Goal: Information Seeking & Learning: Learn about a topic

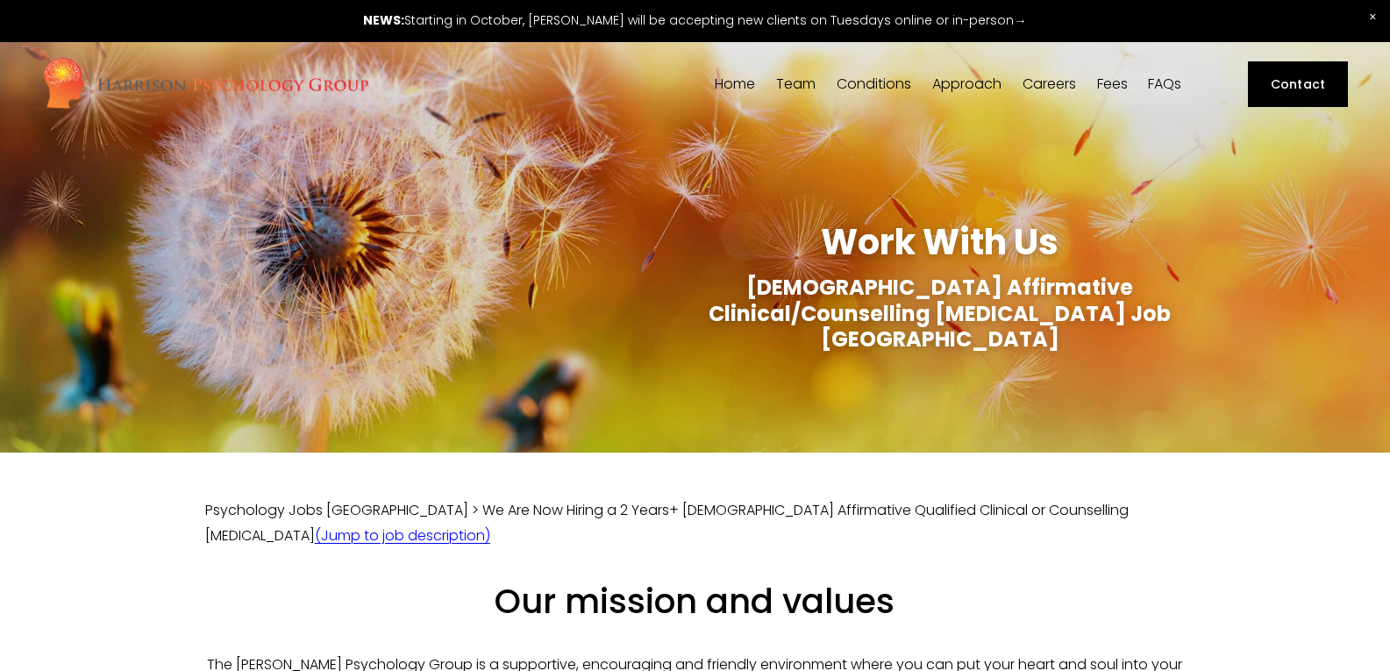
click at [1378, 17] on span "Close Announcement" at bounding box center [1373, 17] width 34 height 34
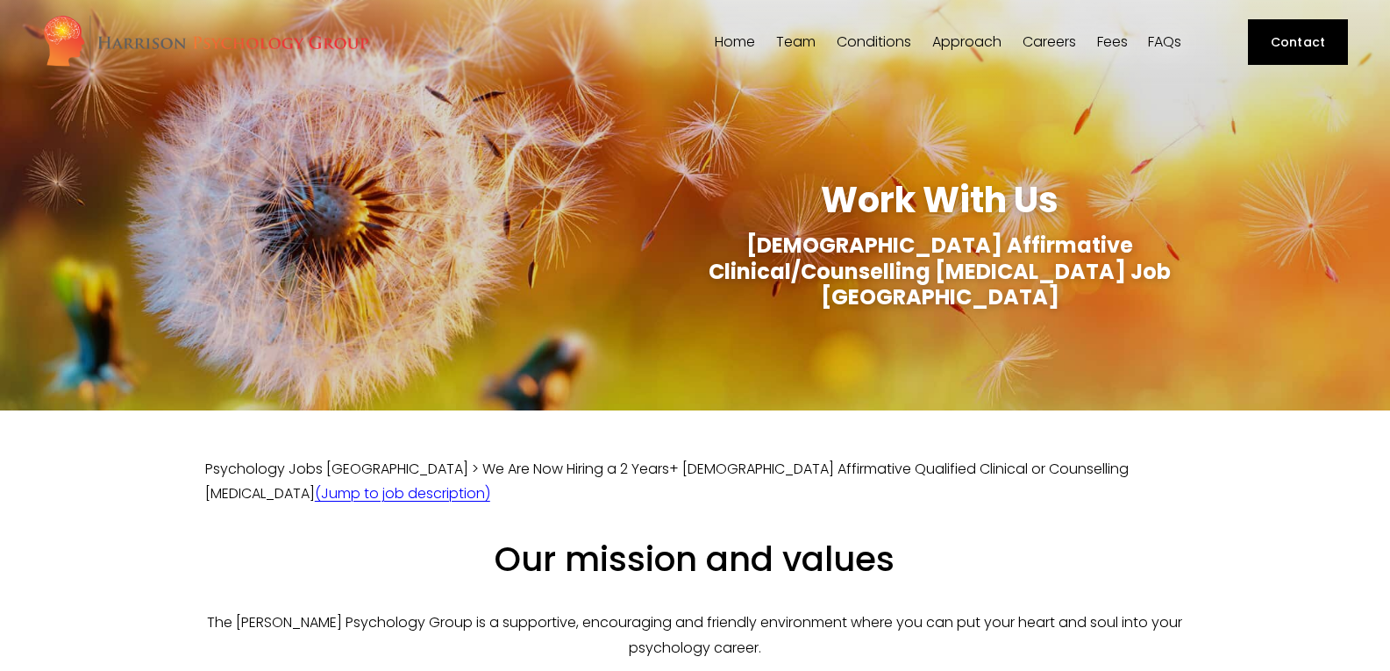
click at [1041, 40] on link "Careers" at bounding box center [1049, 42] width 53 height 17
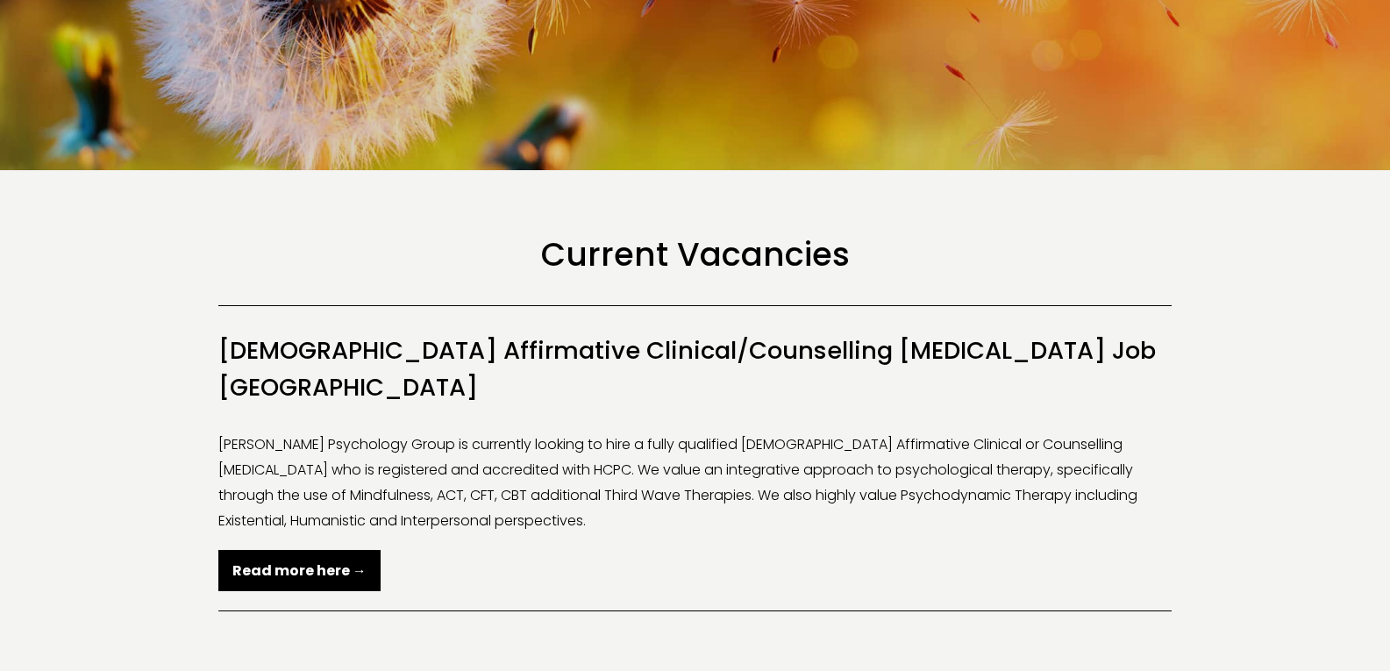
scroll to position [230, 0]
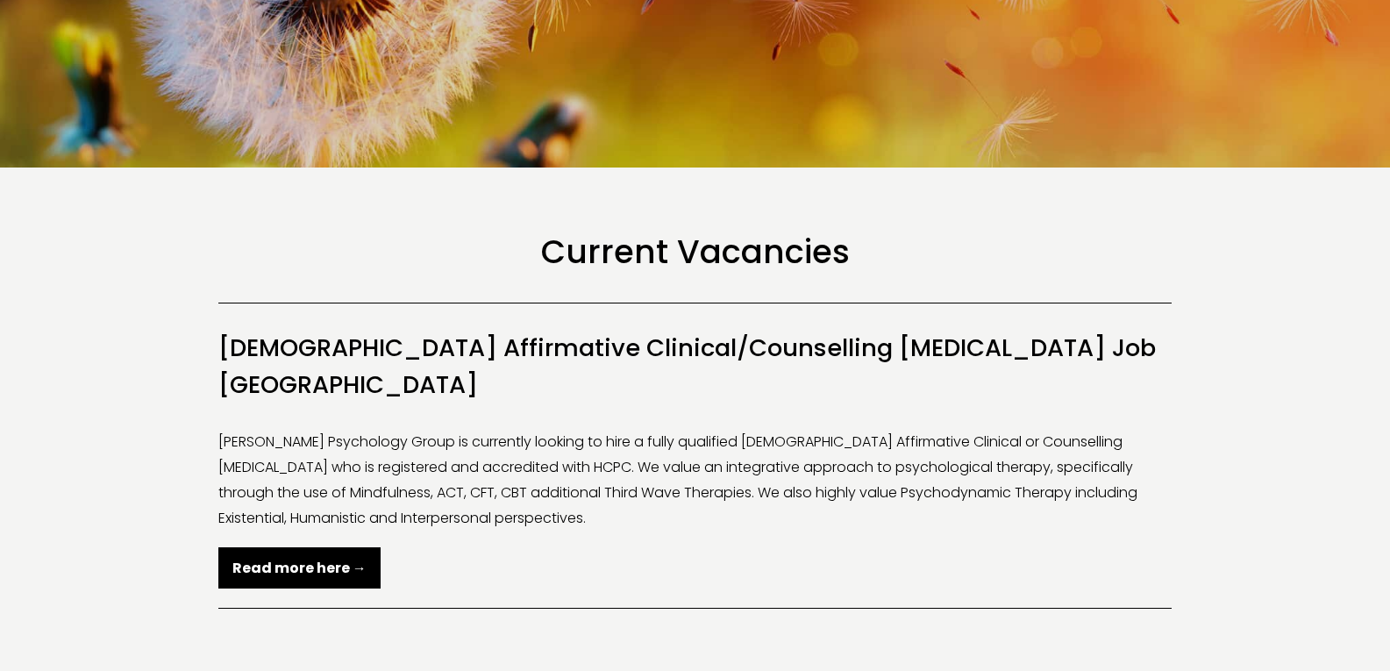
click at [303, 558] on strong "Read more here →" at bounding box center [299, 568] width 134 height 20
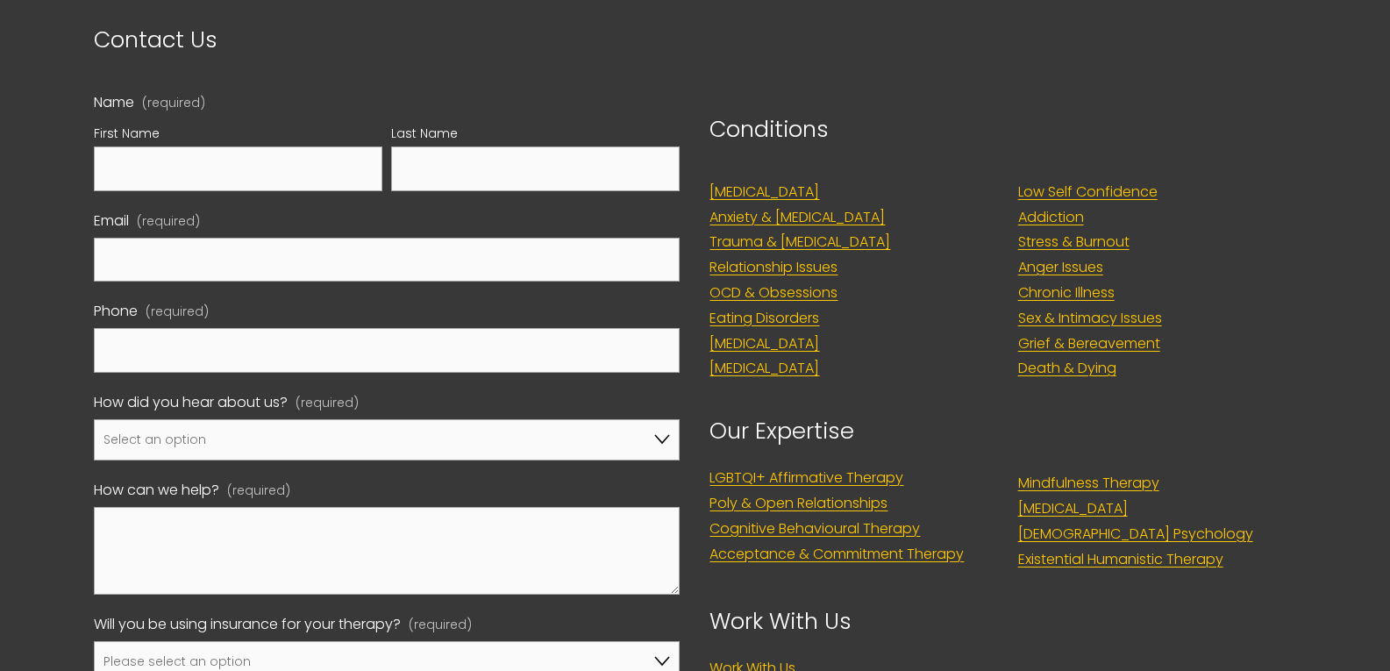
scroll to position [4117, 0]
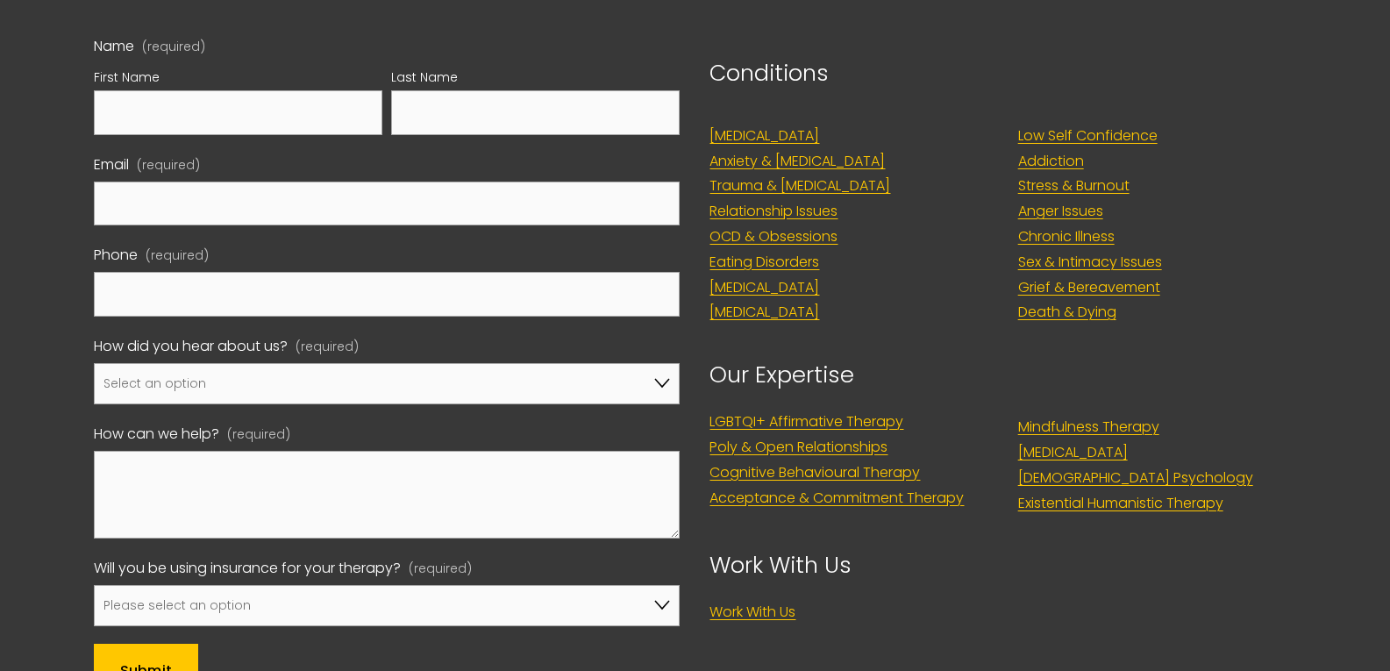
click at [844, 435] on link "Poly & Open Relationships" at bounding box center [798, 447] width 178 height 25
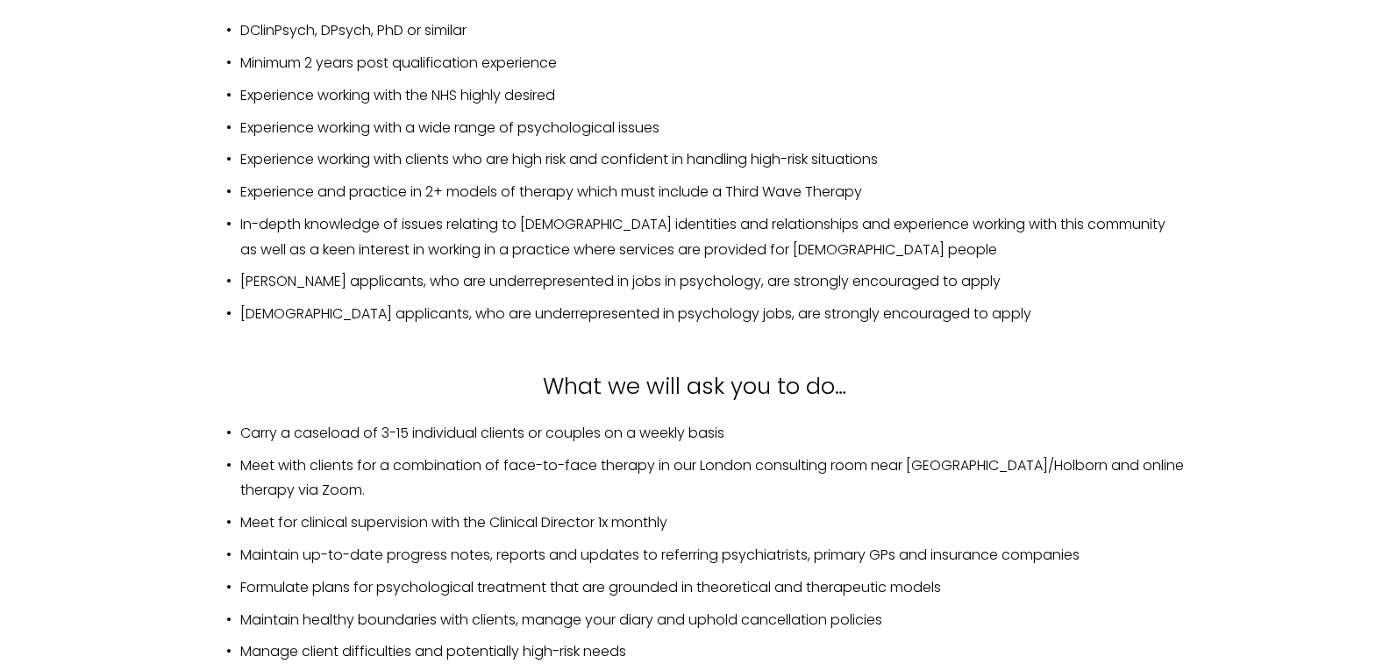
scroll to position [2437, 0]
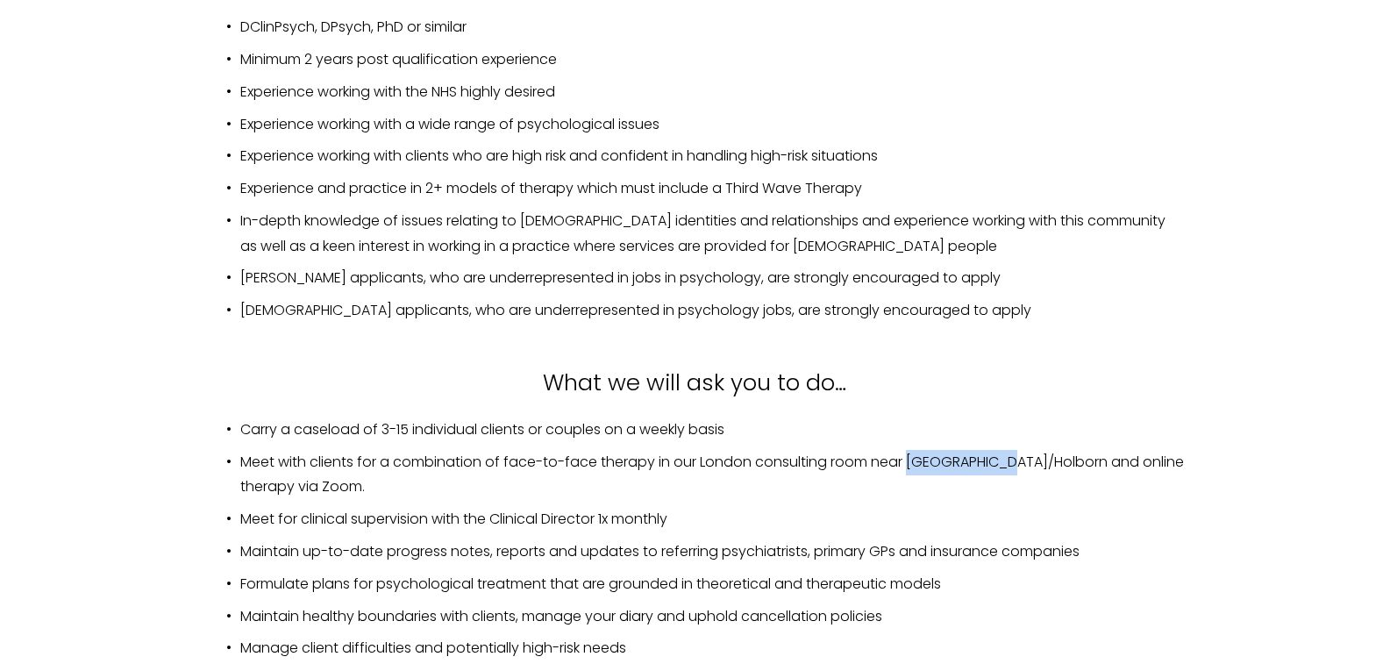
drag, startPoint x: 1014, startPoint y: 347, endPoint x: 911, endPoint y: 353, distance: 102.8
click at [911, 450] on p "Meet with clients for a combination of face-to-face therapy in our London consu…" at bounding box center [712, 475] width 945 height 51
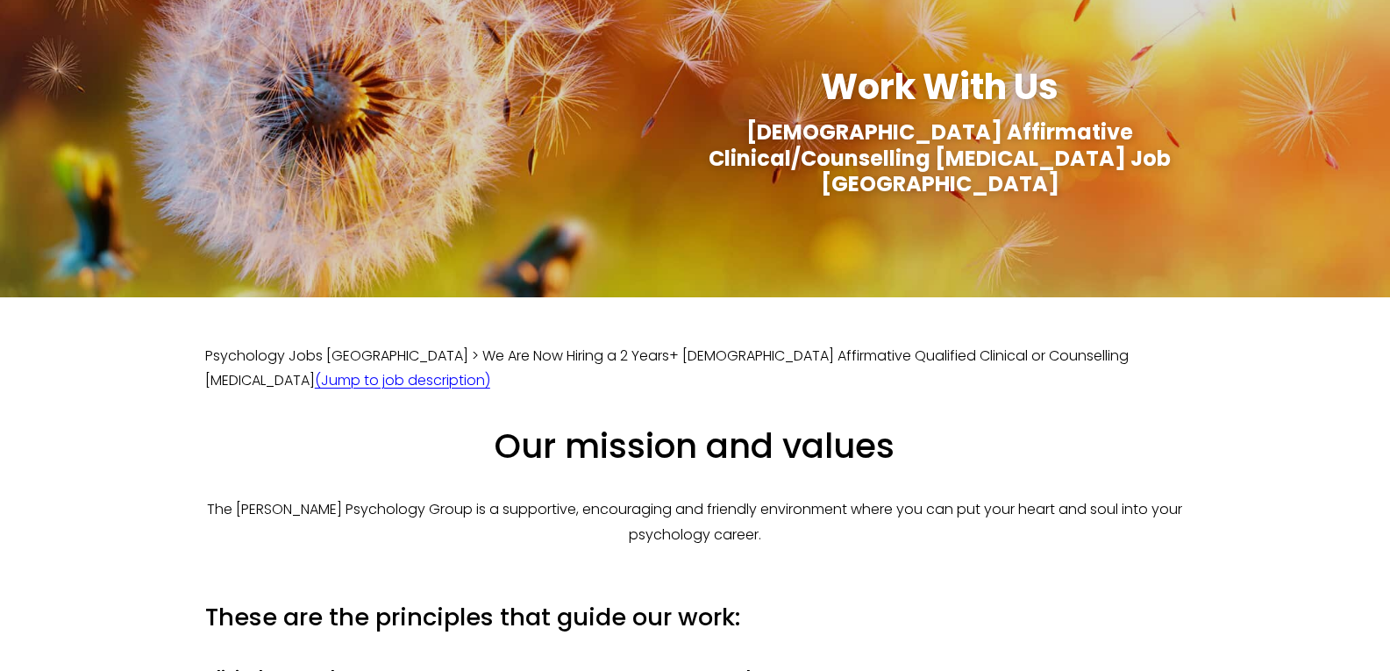
scroll to position [0, 0]
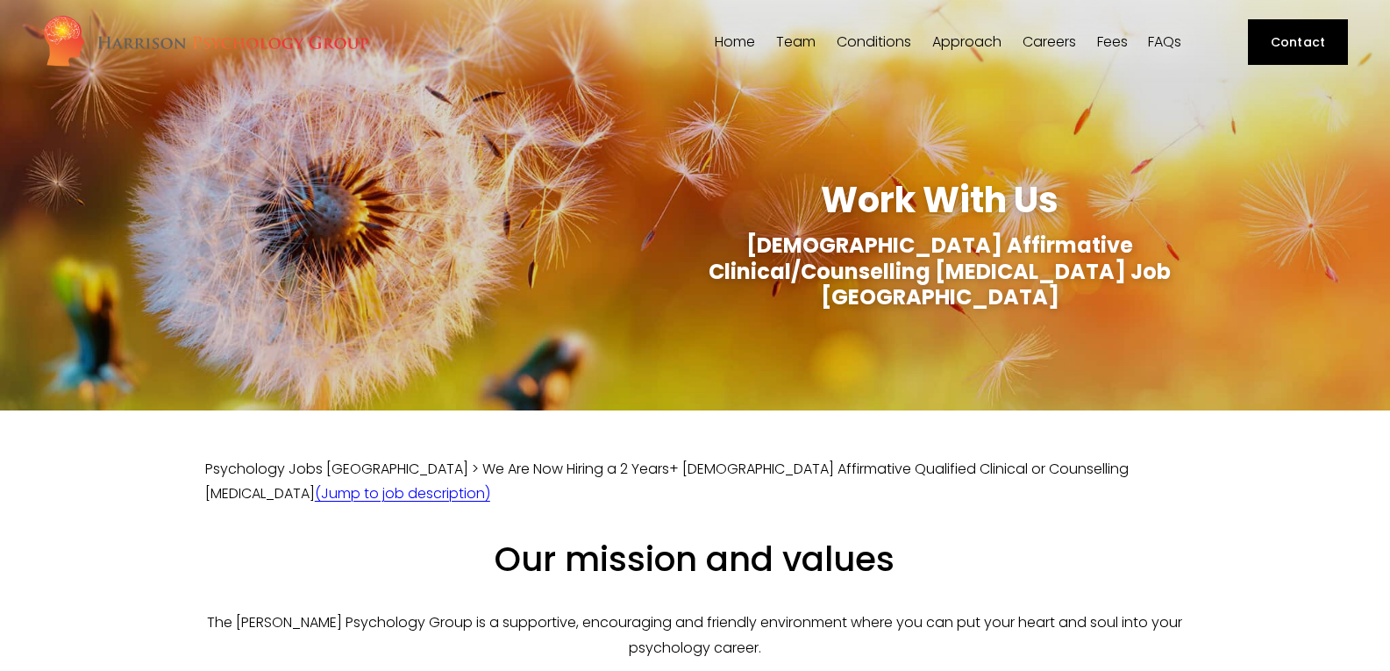
click at [0, 0] on span "[PERSON_NAME]" at bounding box center [0, 0] width 0 height 0
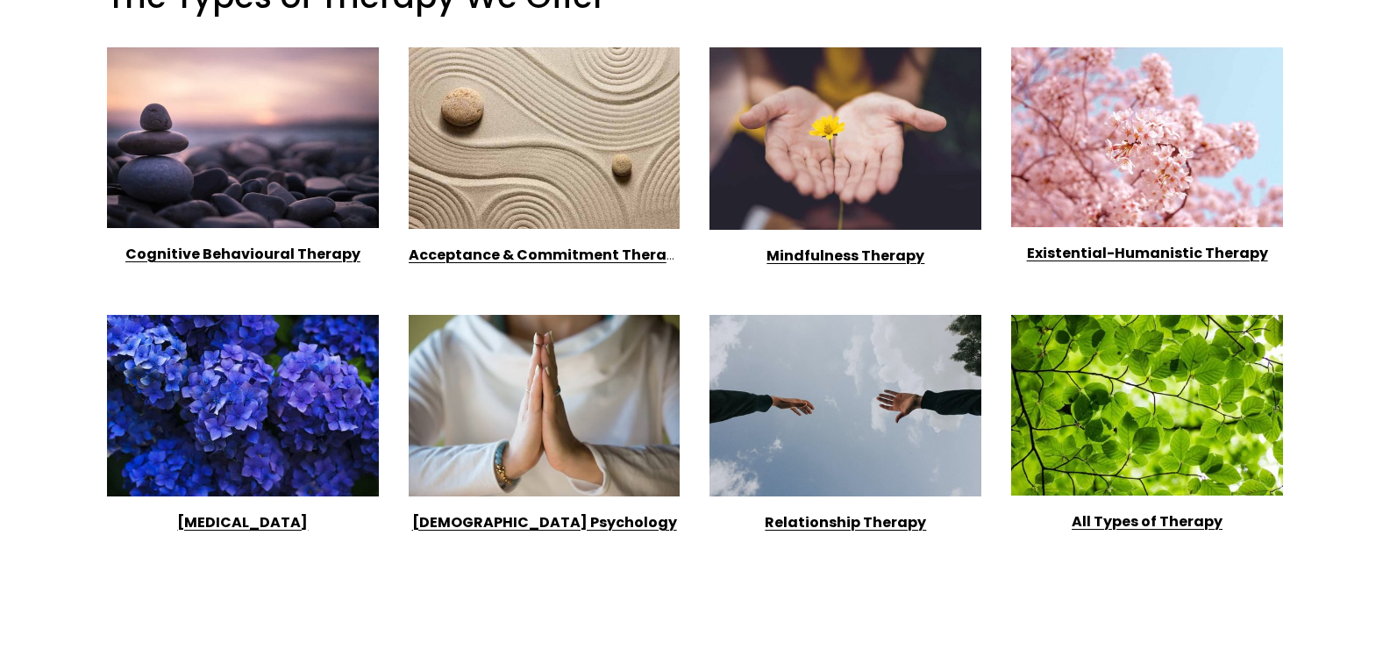
scroll to position [1501, 0]
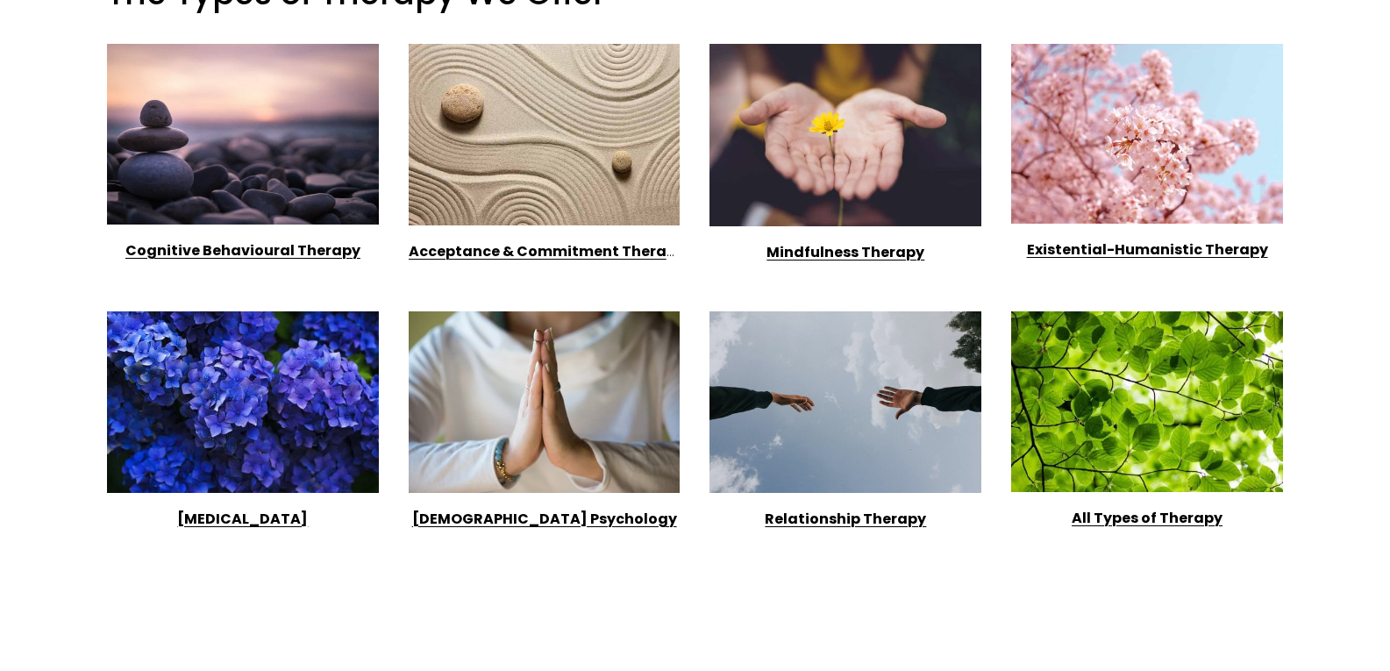
click at [318, 242] on strong "Cognitive Behavioural Therapy" at bounding box center [242, 250] width 235 height 20
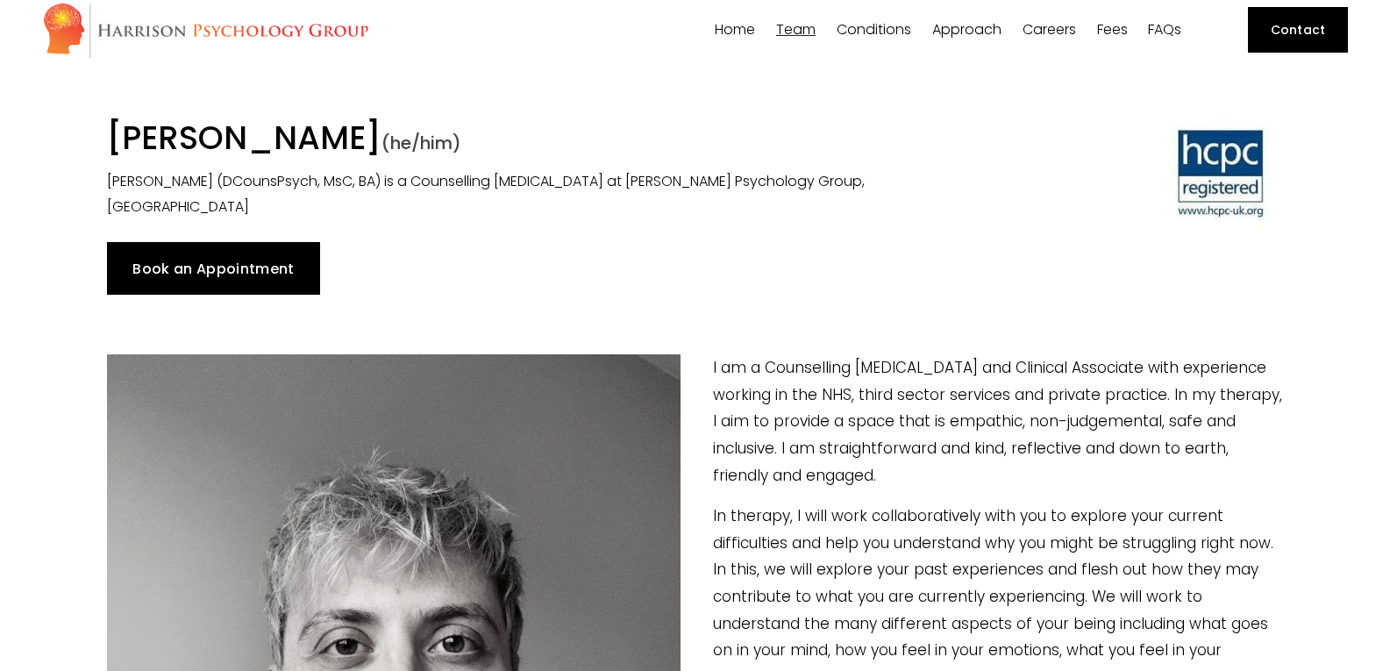
scroll to position [24, 0]
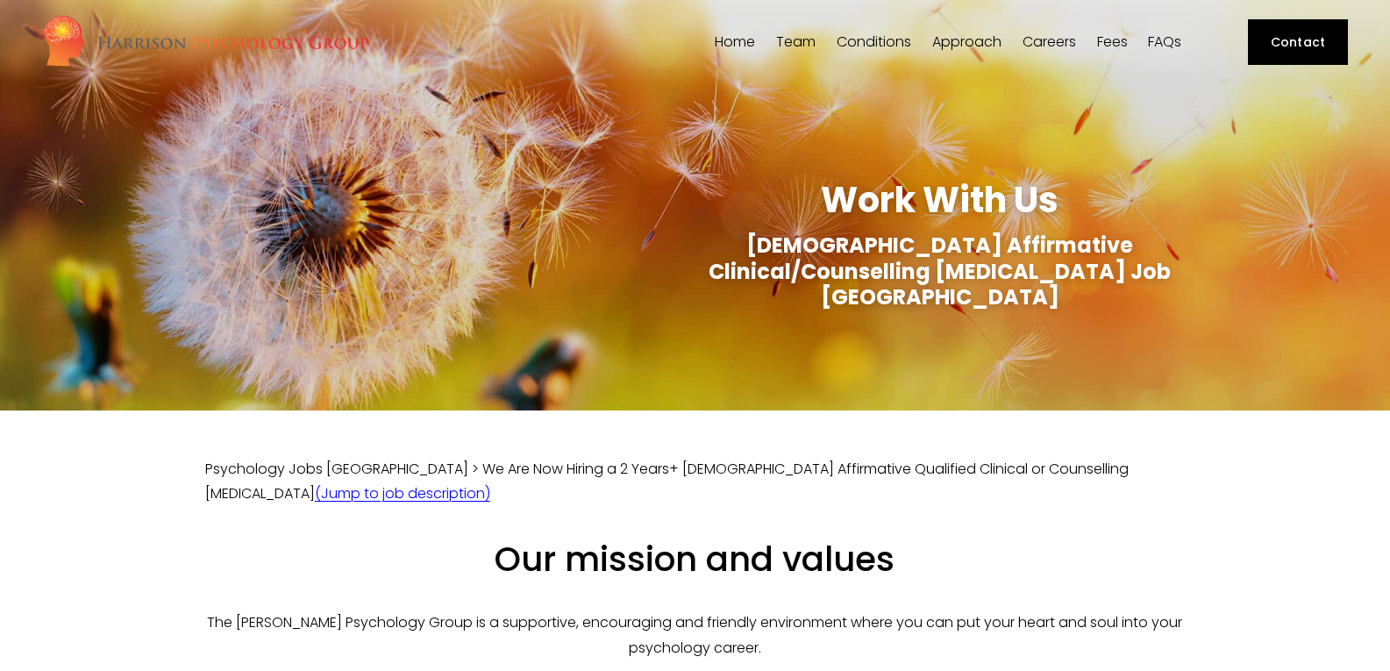
click at [0, 0] on span "[PERSON_NAME]" at bounding box center [0, 0] width 0 height 0
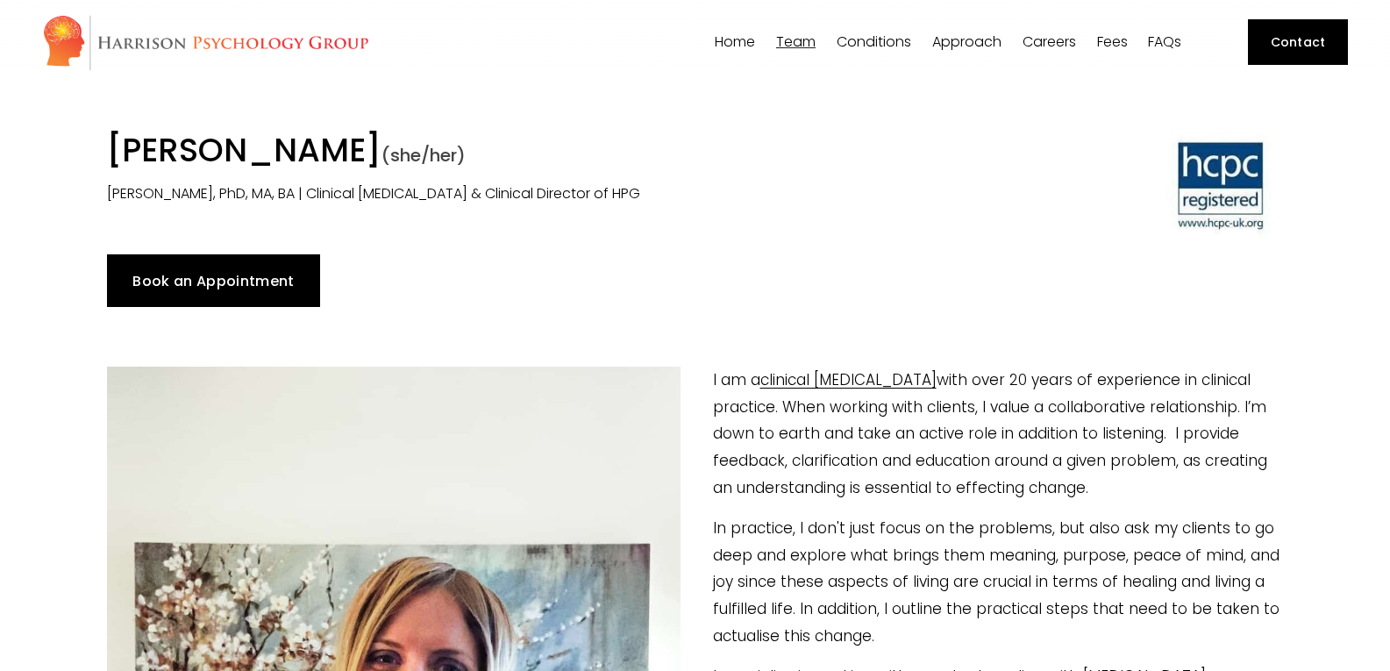
click at [1119, 39] on link "Fees" at bounding box center [1112, 42] width 31 height 17
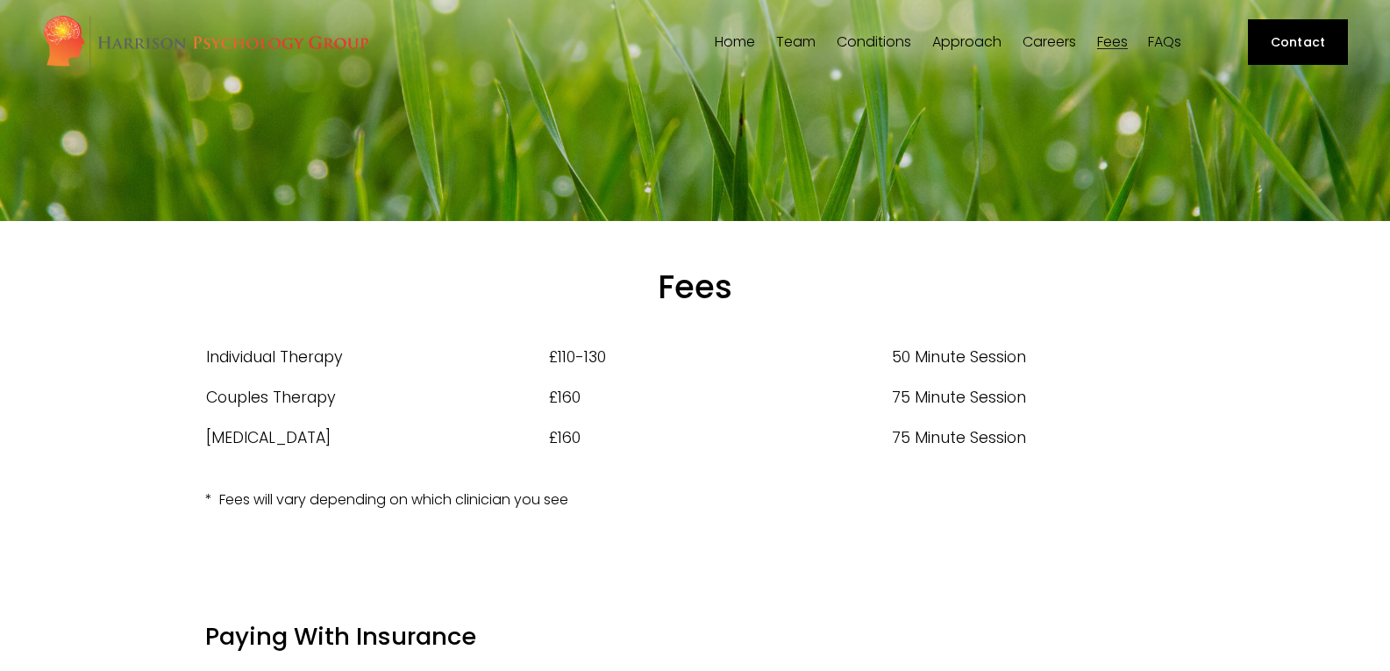
click at [0, 0] on span "Trauma" at bounding box center [0, 0] width 0 height 0
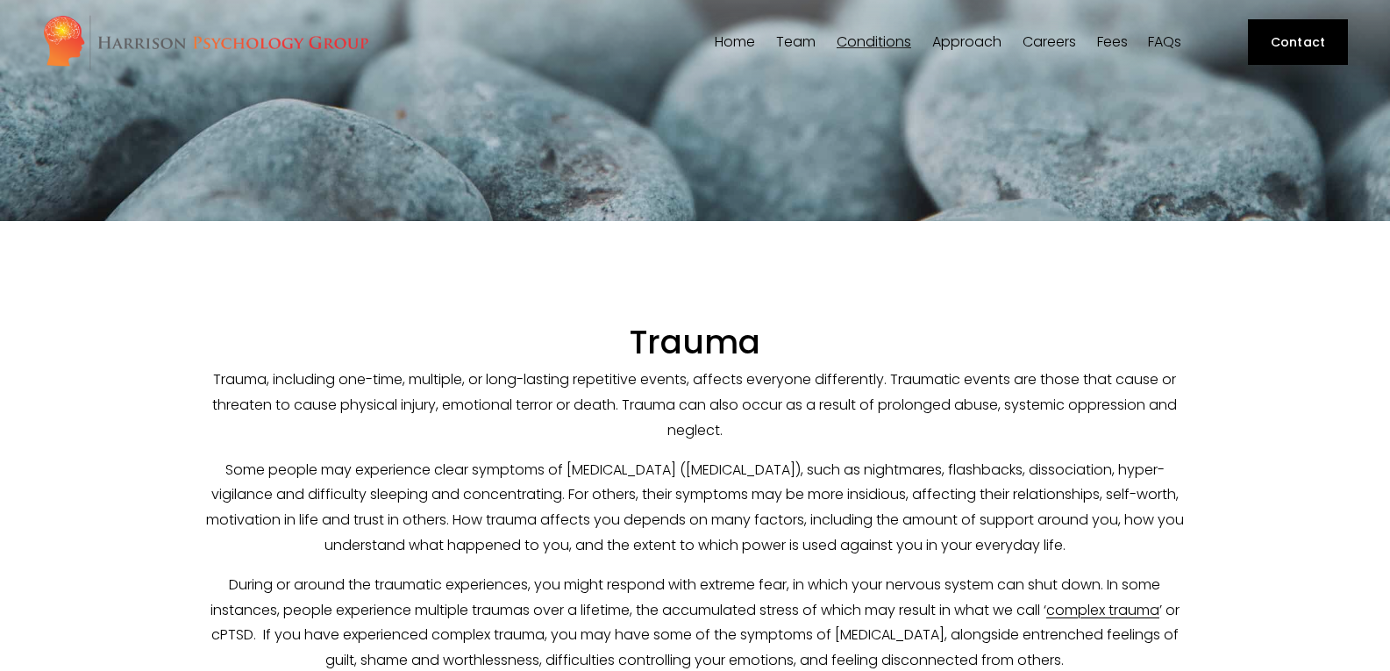
click at [0, 0] on span "[PERSON_NAME]" at bounding box center [0, 0] width 0 height 0
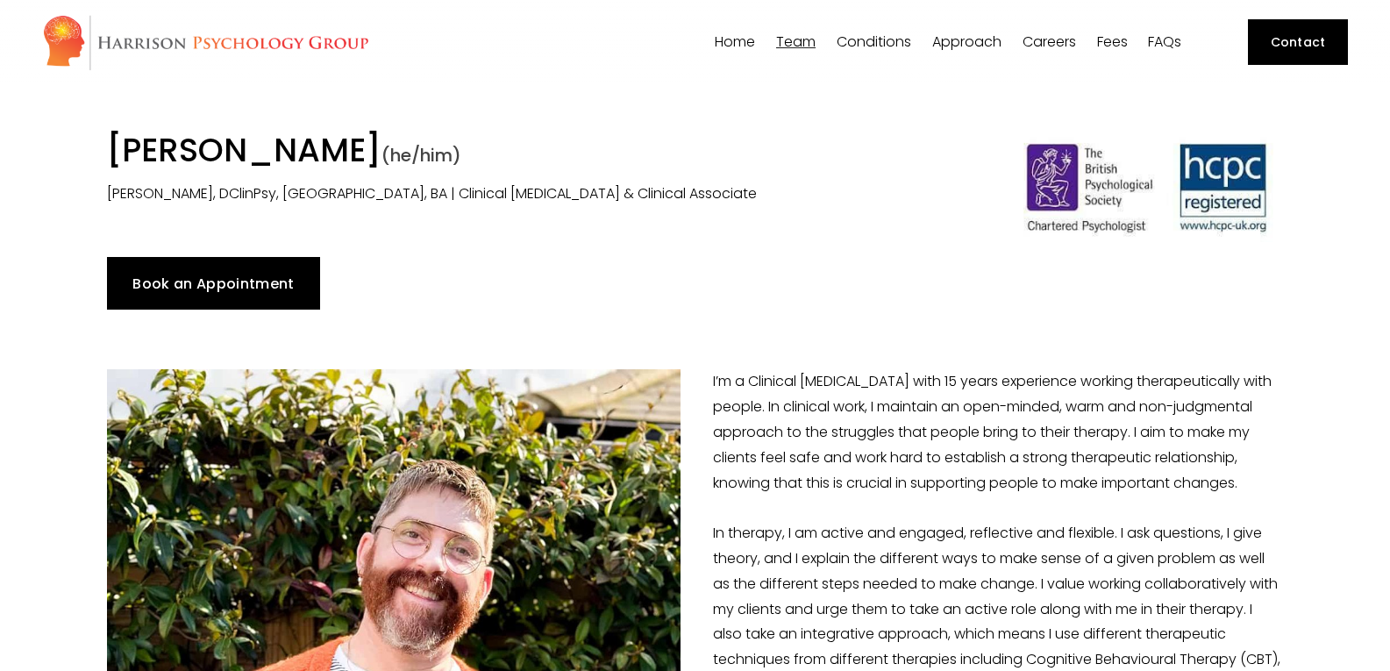
click at [0, 0] on span "[PERSON_NAME]" at bounding box center [0, 0] width 0 height 0
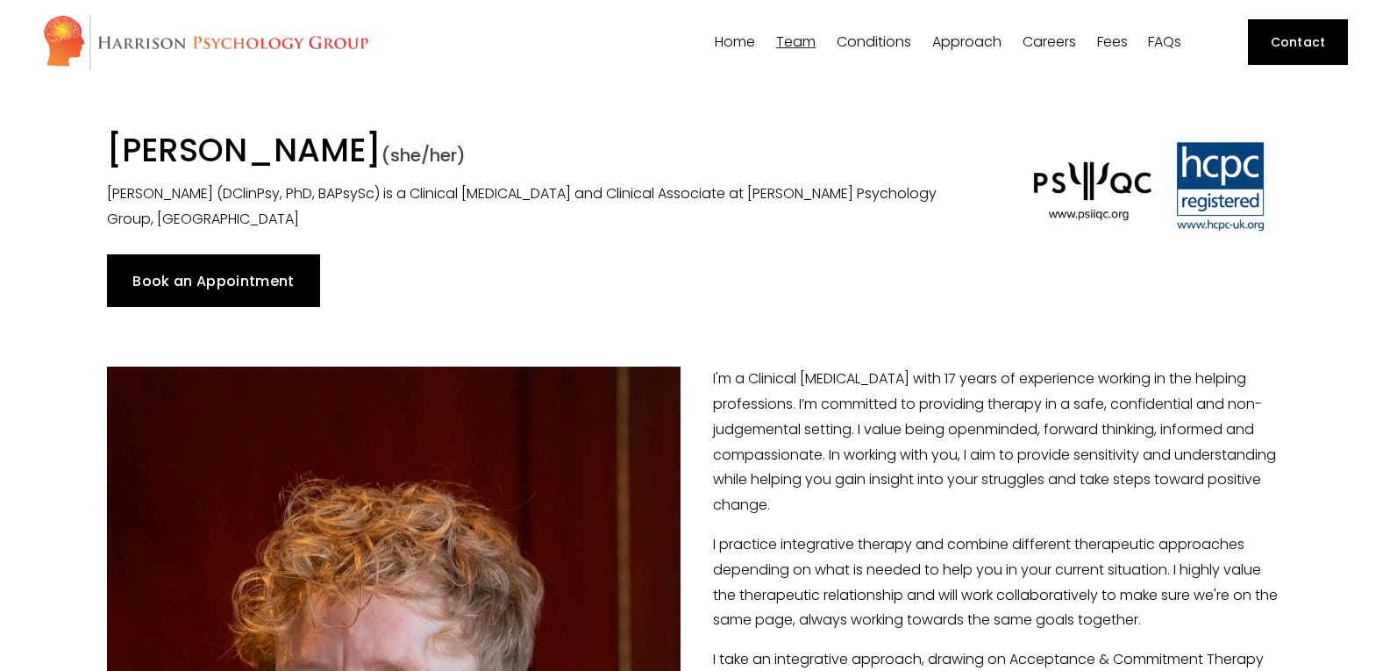
click at [0, 0] on span "[PERSON_NAME]" at bounding box center [0, 0] width 0 height 0
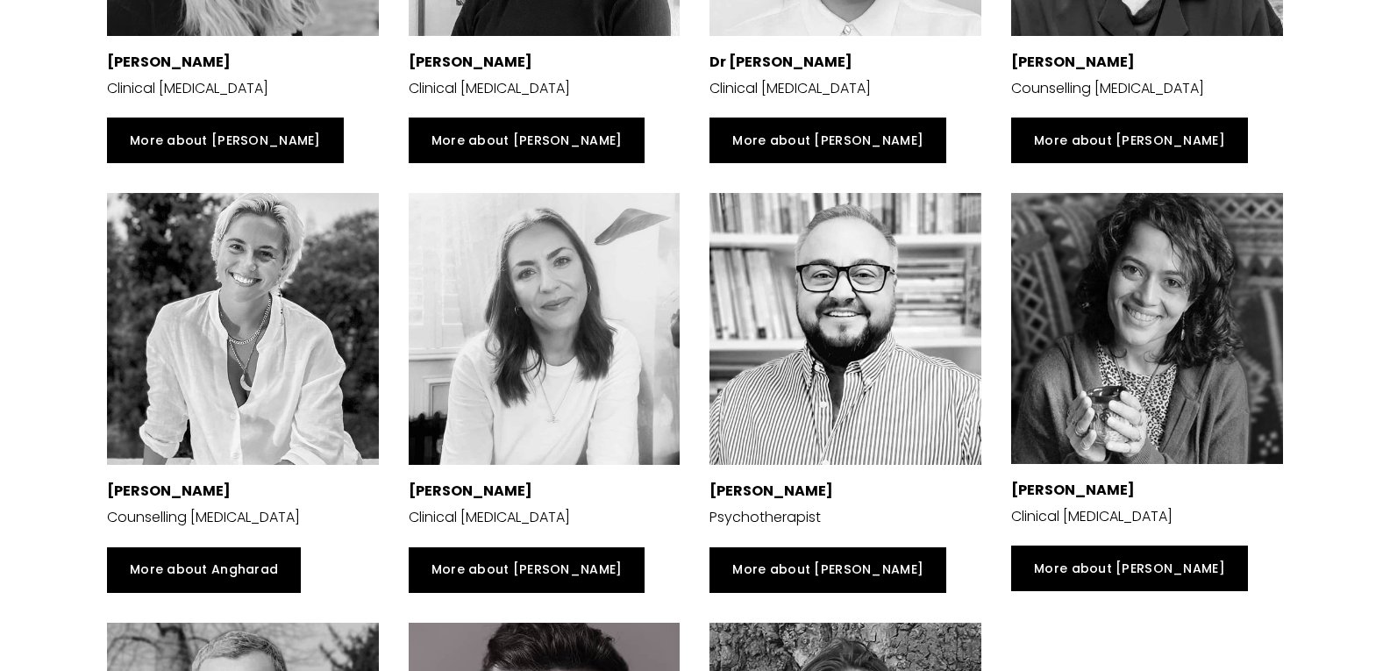
scroll to position [3841, 0]
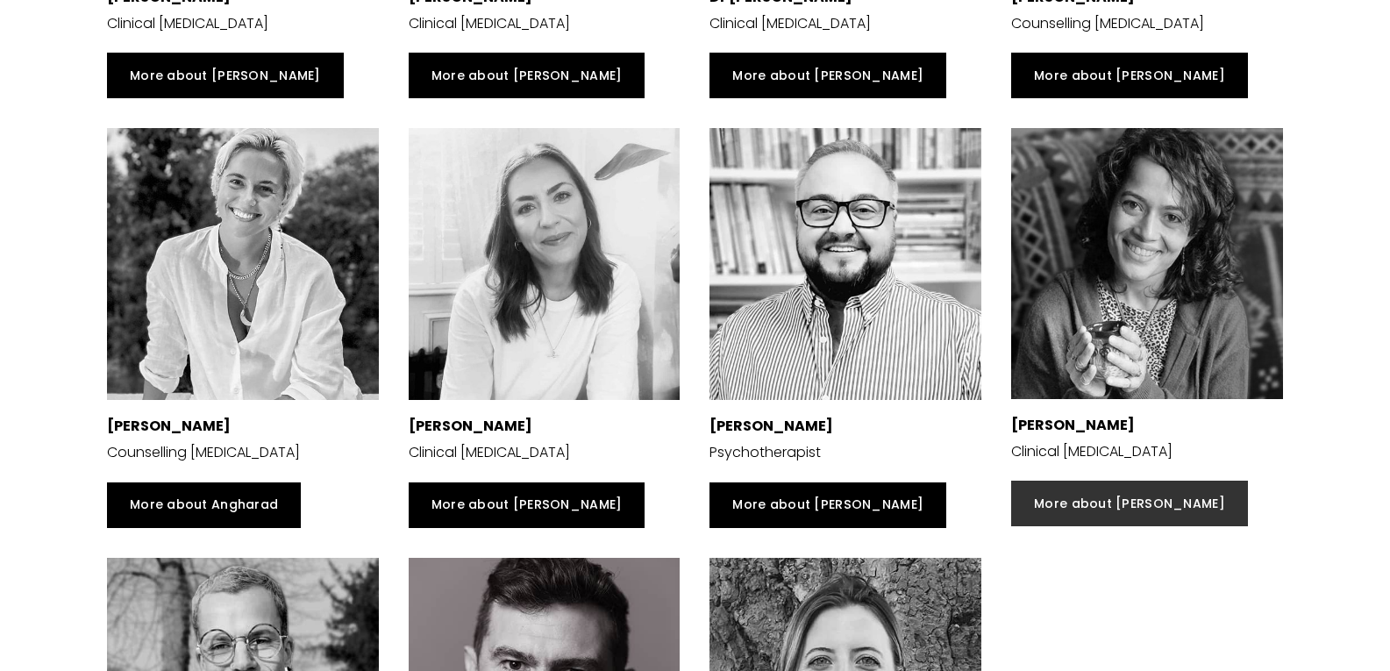
click at [1105, 501] on link "More about [PERSON_NAME]" at bounding box center [1129, 504] width 237 height 46
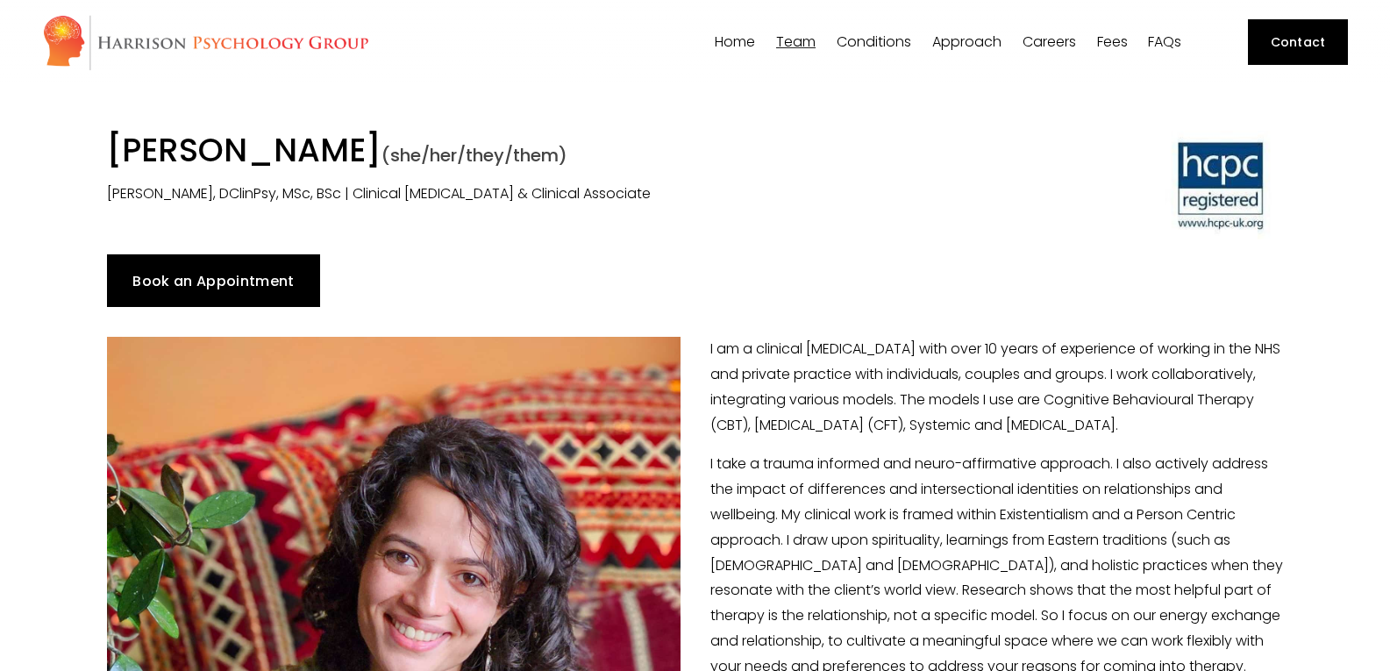
click at [0, 0] on span "Dr [PERSON_NAME]" at bounding box center [0, 0] width 0 height 0
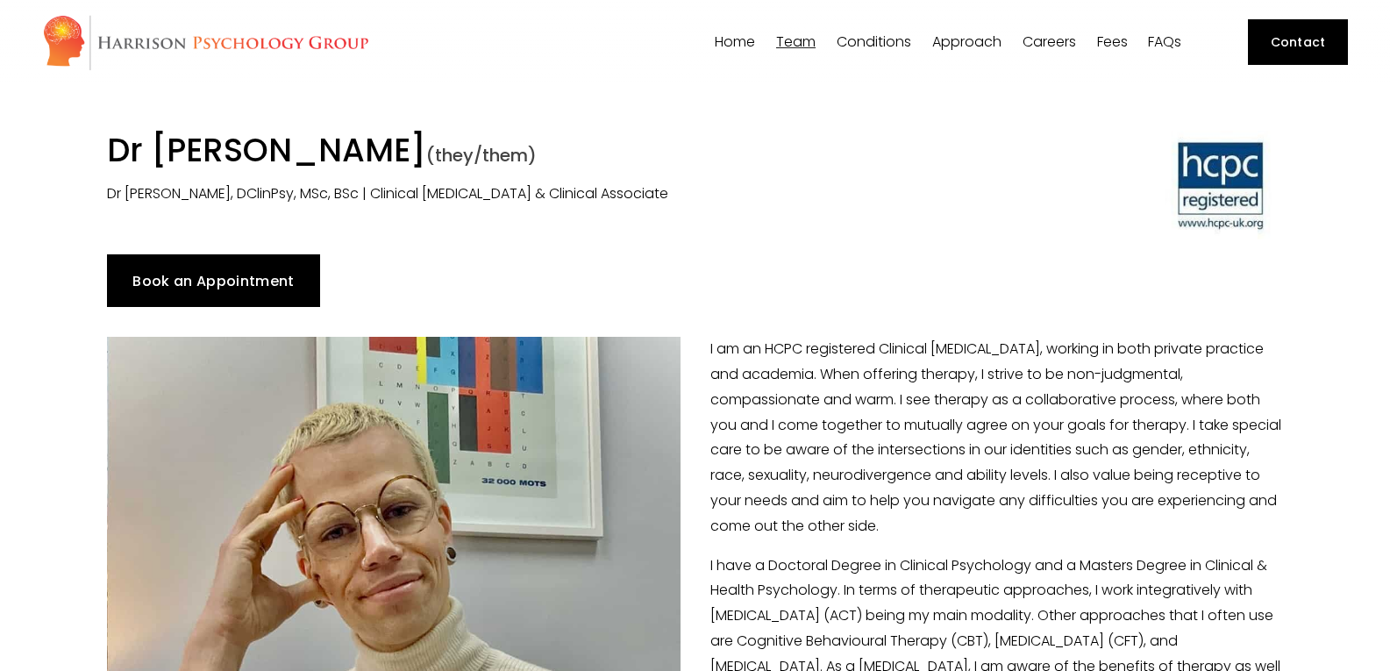
click at [0, 0] on span "[PERSON_NAME]" at bounding box center [0, 0] width 0 height 0
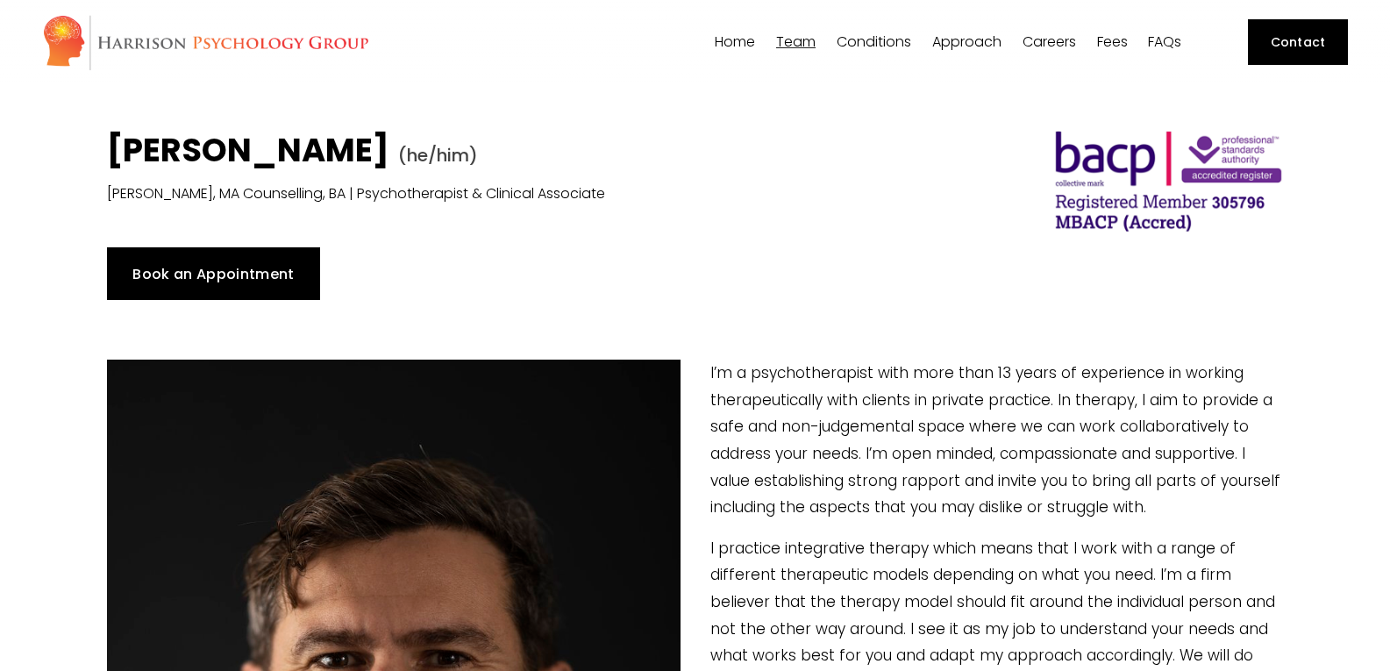
click at [0, 0] on span "[PERSON_NAME]" at bounding box center [0, 0] width 0 height 0
type input "48.31"
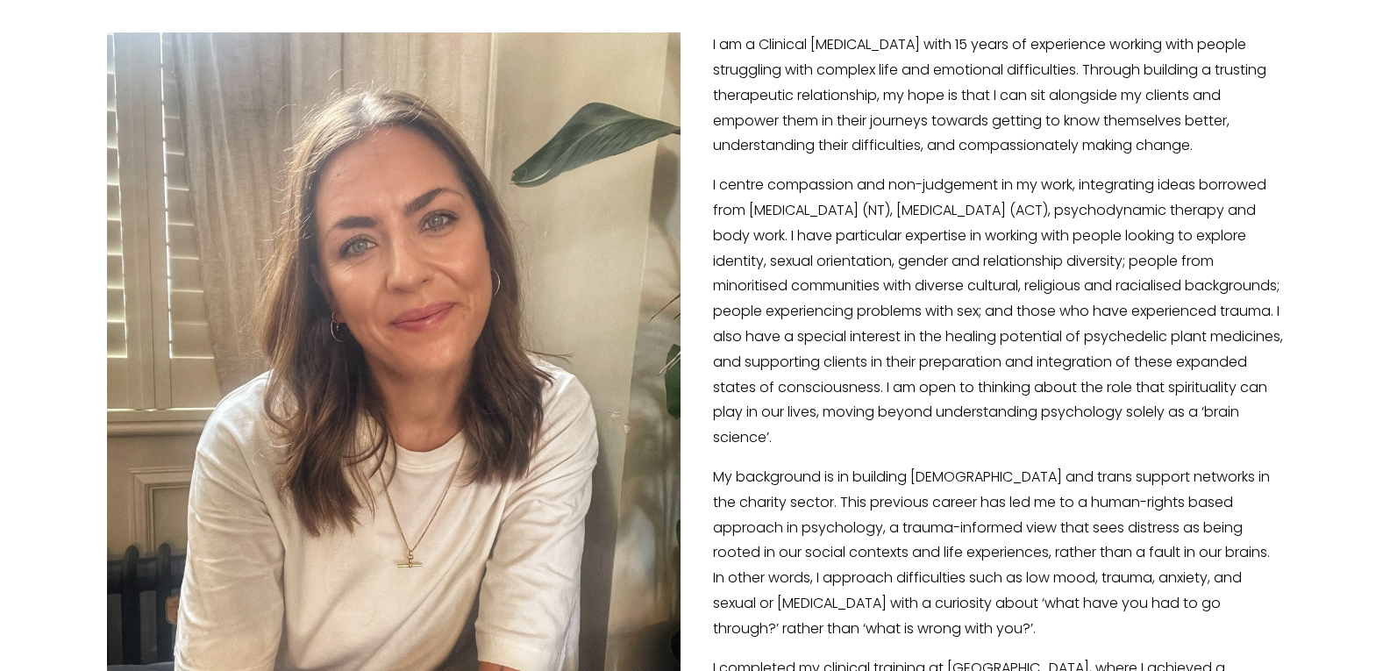
scroll to position [332, 0]
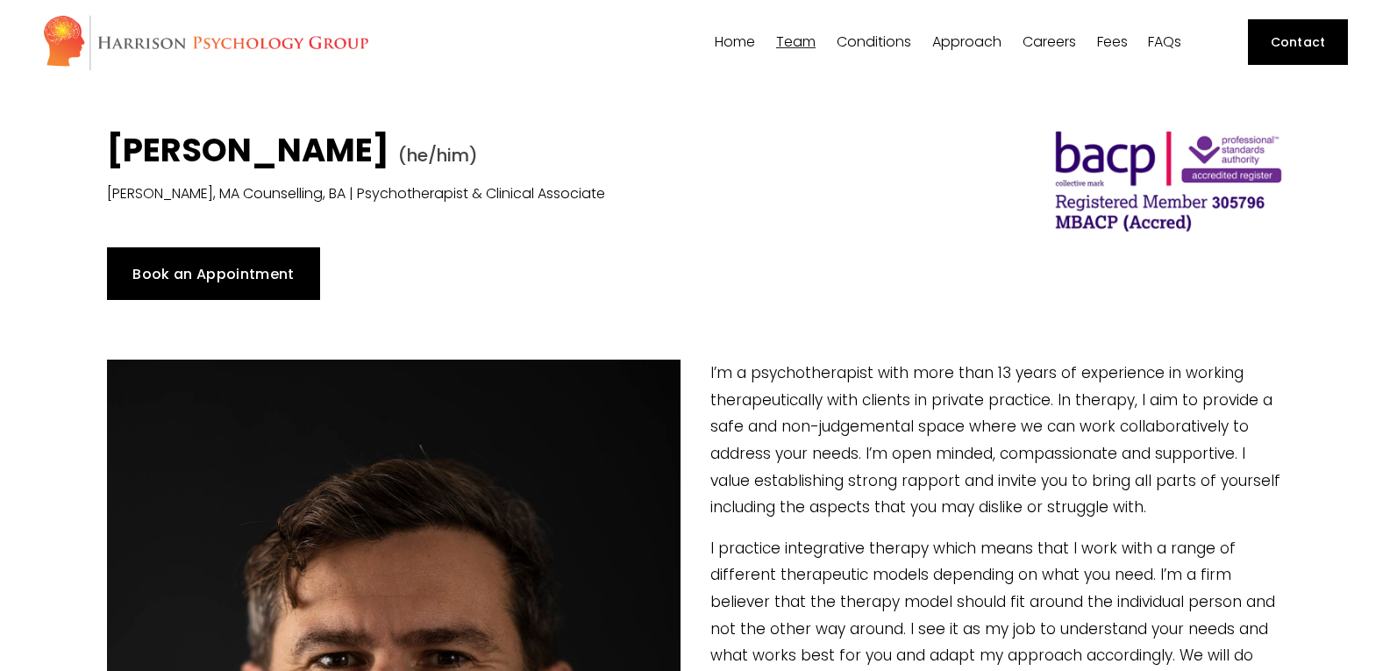
click at [737, 48] on link "Home" at bounding box center [735, 42] width 40 height 17
type input "1.37"
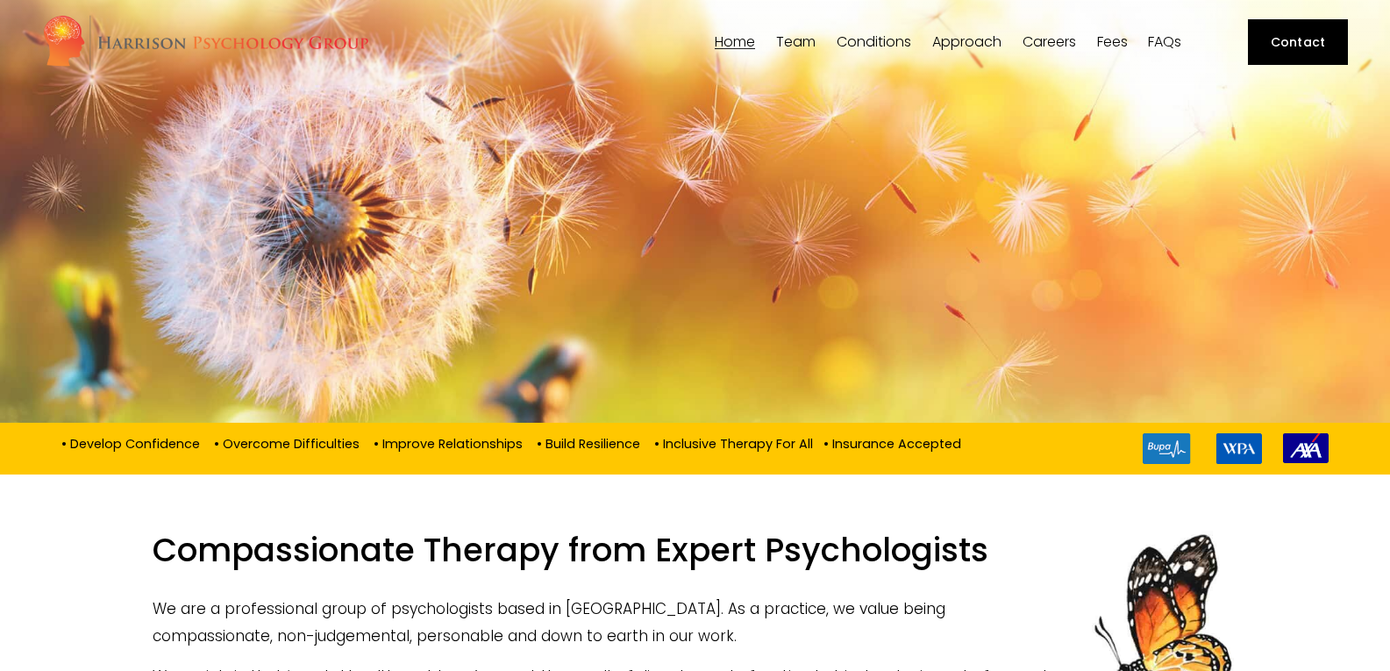
click at [1045, 39] on link "Careers" at bounding box center [1049, 42] width 53 height 17
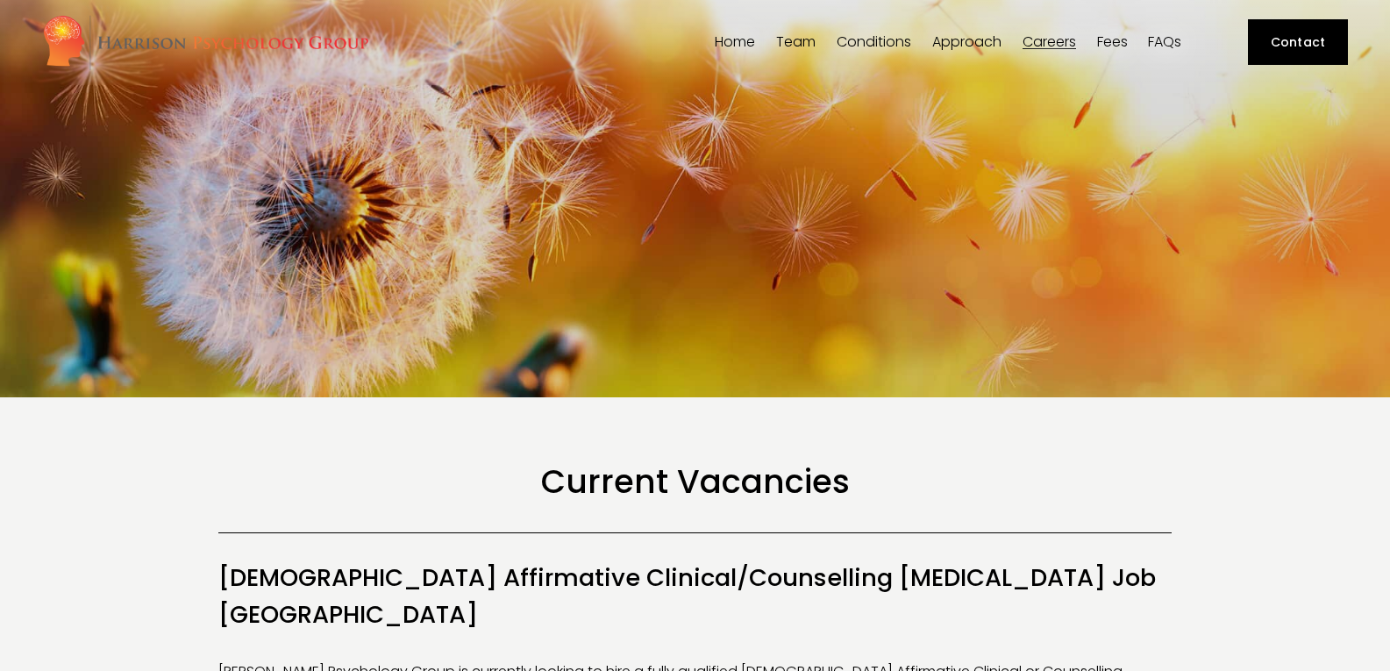
scroll to position [299, 0]
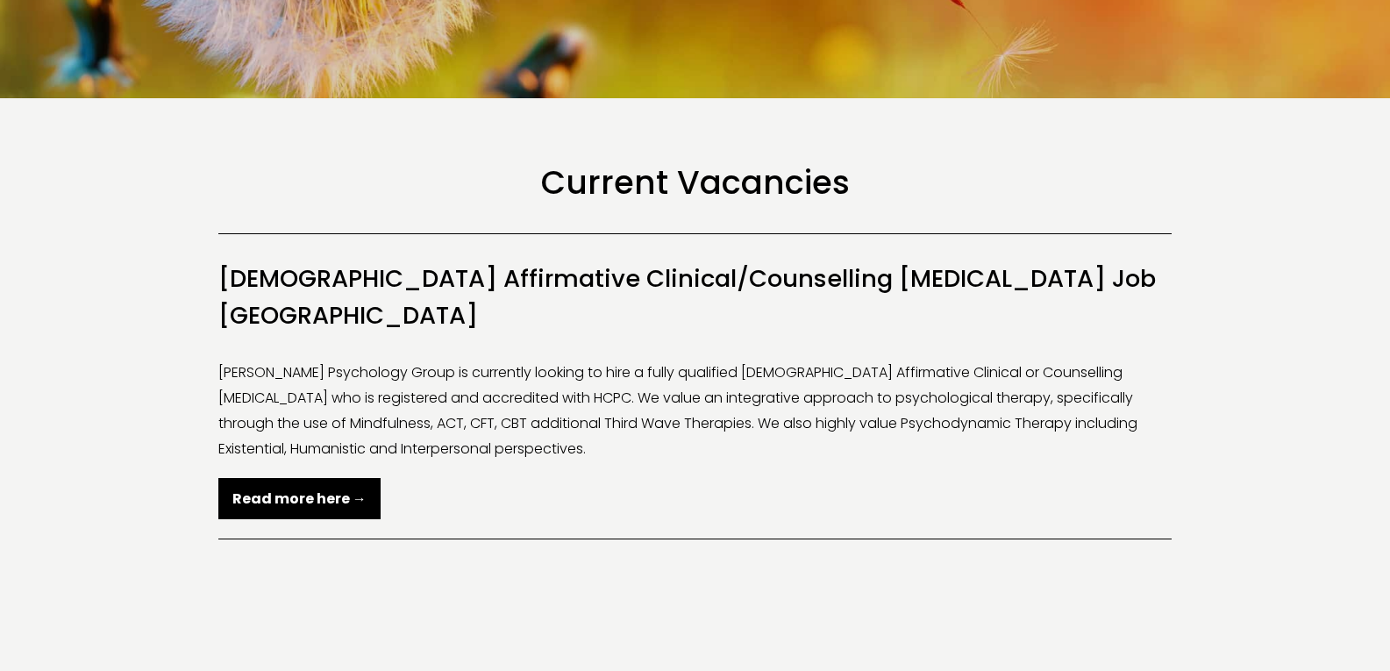
click at [273, 488] on strong "Read more here →" at bounding box center [299, 498] width 134 height 20
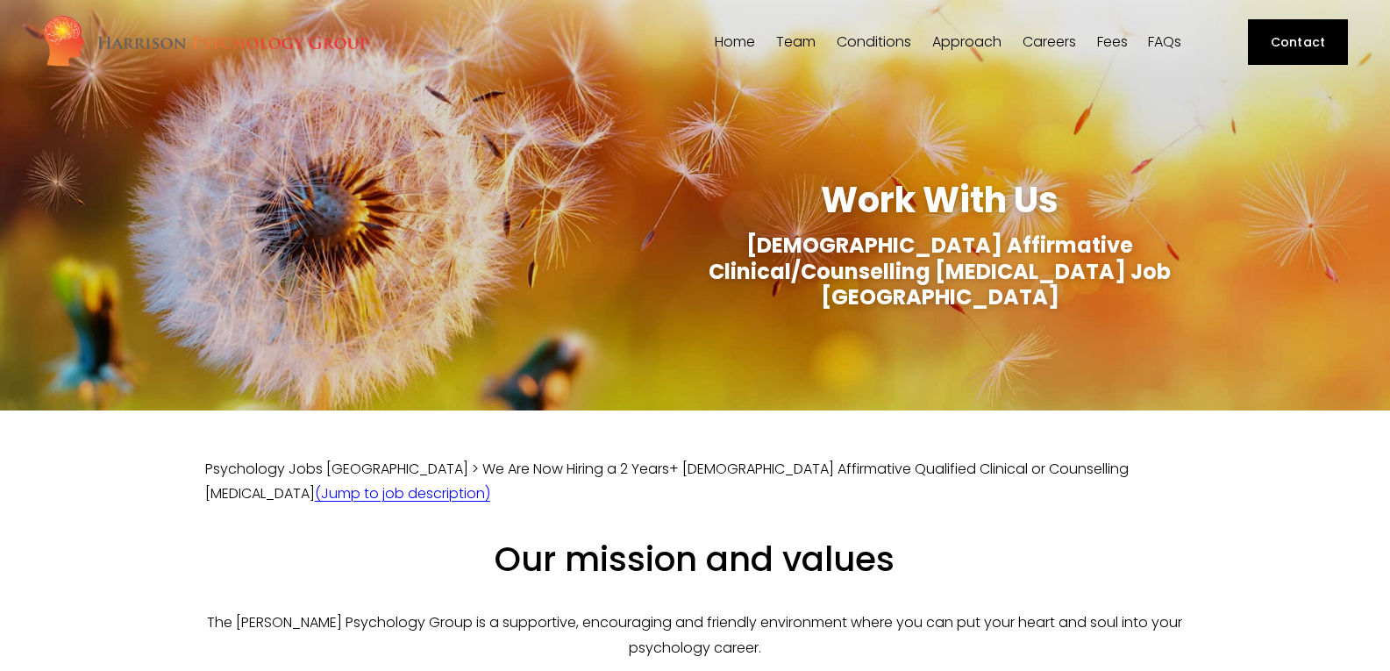
scroll to position [1, 0]
click at [490, 482] on link "(Jump to job description)" at bounding box center [402, 492] width 175 height 20
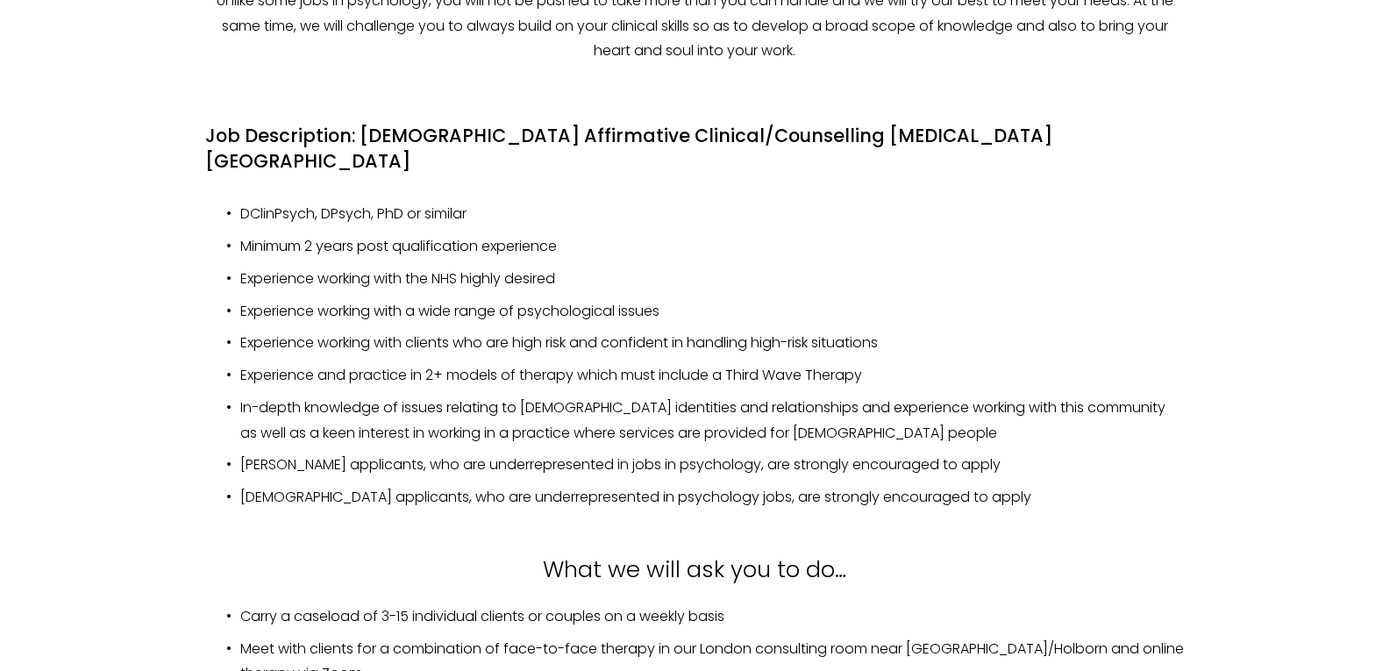
scroll to position [2251, 0]
